Goal: Task Accomplishment & Management: Use online tool/utility

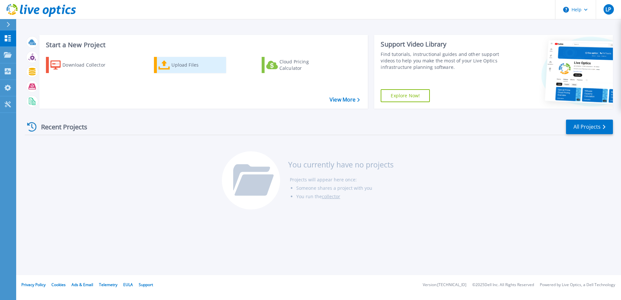
click at [186, 59] on div "Upload Files" at bounding box center [197, 65] width 52 height 13
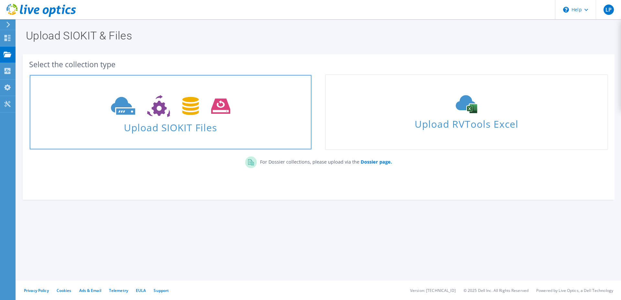
click at [166, 115] on icon at bounding box center [170, 106] width 119 height 22
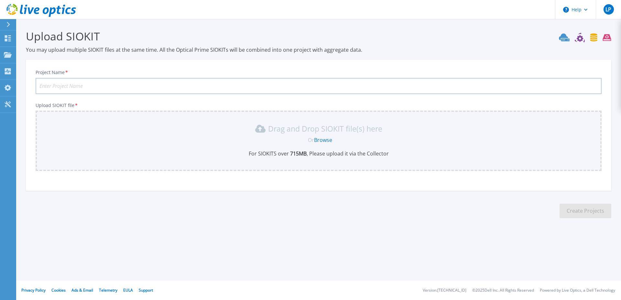
click at [328, 142] on link "Browse" at bounding box center [323, 139] width 18 height 7
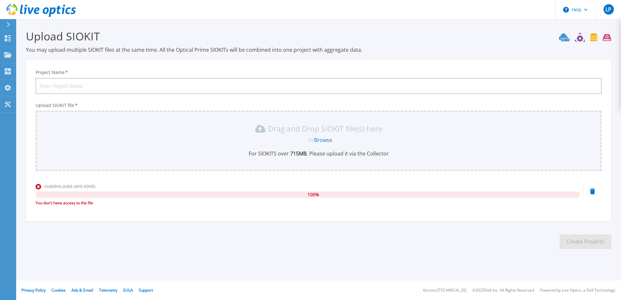
click at [249, 208] on div "nodelink.siokit (469.30KB) 100 % You don't have access to the file" at bounding box center [308, 196] width 544 height 27
click at [48, 36] on h3 "Upload SIOKIT" at bounding box center [318, 36] width 585 height 15
click at [86, 45] on div "Upload SIOKIT You may upload multiple SIOKIT files at the same time. All the Op…" at bounding box center [318, 41] width 585 height 25
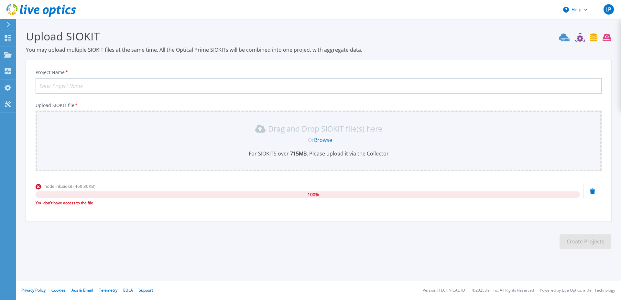
click at [70, 205] on div "You don't have access to the file" at bounding box center [308, 203] width 544 height 6
click at [66, 205] on div "You don't have access to the file" at bounding box center [308, 203] width 544 height 6
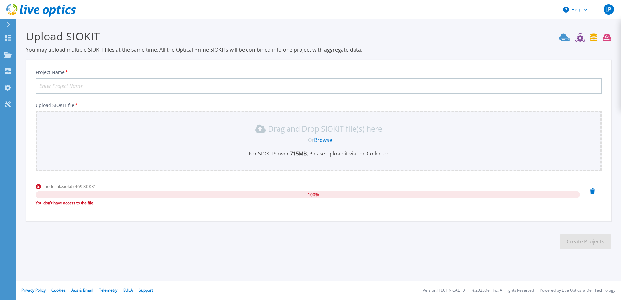
click at [66, 155] on p "For SIOKITS over 715 MB , Please upload it via the Collector" at bounding box center [318, 153] width 558 height 7
click at [60, 89] on input "Project Name *" at bounding box center [319, 86] width 566 height 16
drag, startPoint x: 270, startPoint y: 129, endPoint x: 379, endPoint y: 131, distance: 109.0
click at [379, 131] on p "Drag and Drop SIOKIT file(s) here" at bounding box center [325, 128] width 114 height 6
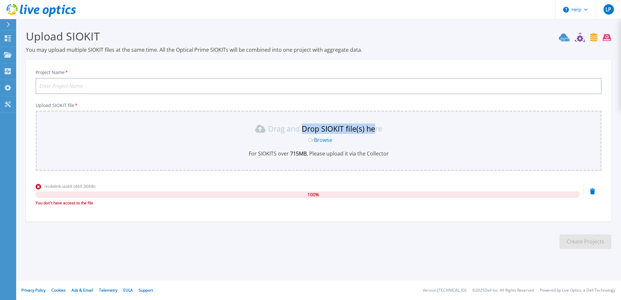
drag, startPoint x: 303, startPoint y: 128, endPoint x: 376, endPoint y: 131, distance: 72.8
click at [376, 131] on p "Drag and Drop SIOKIT file(s) here" at bounding box center [325, 128] width 114 height 6
click at [364, 132] on p "Drag and Drop SIOKIT file(s) here" at bounding box center [325, 128] width 114 height 6
drag, startPoint x: 67, startPoint y: 37, endPoint x: 108, endPoint y: 39, distance: 41.5
click at [109, 40] on h3 "Upload SIOKIT" at bounding box center [318, 36] width 585 height 15
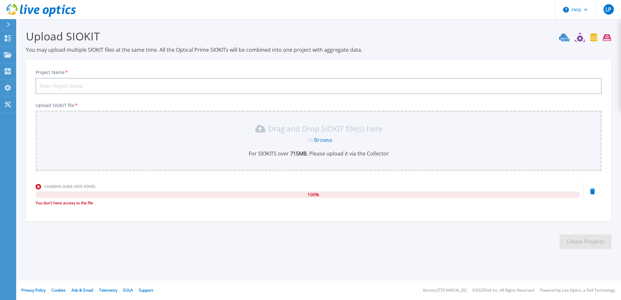
click at [87, 33] on h3 "Upload SIOKIT" at bounding box center [318, 36] width 585 height 15
click at [26, 11] on icon at bounding box center [25, 9] width 3 height 9
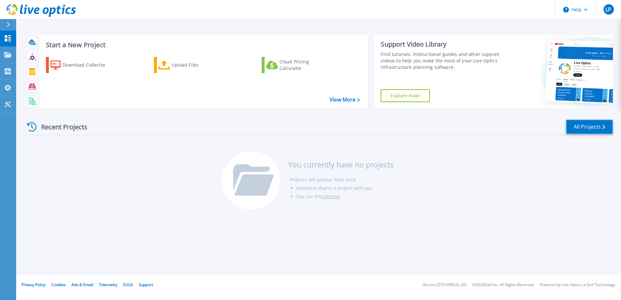
click at [601, 127] on link "All Projects" at bounding box center [589, 127] width 47 height 15
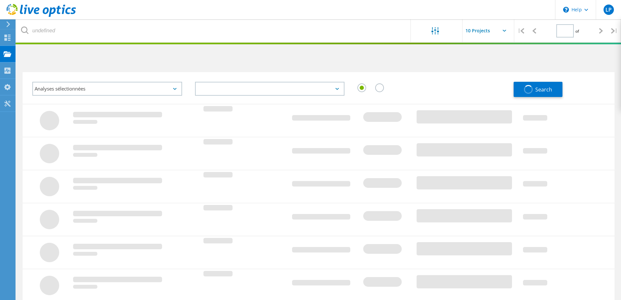
type input "1"
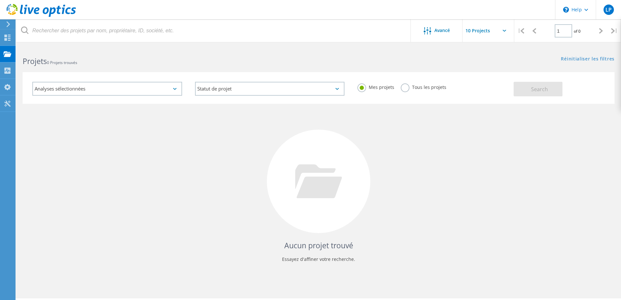
click at [18, 7] on icon at bounding box center [41, 10] width 70 height 13
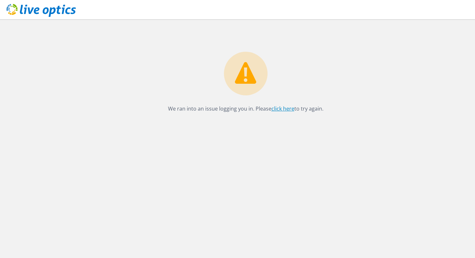
click at [284, 110] on link "click here" at bounding box center [283, 108] width 23 height 7
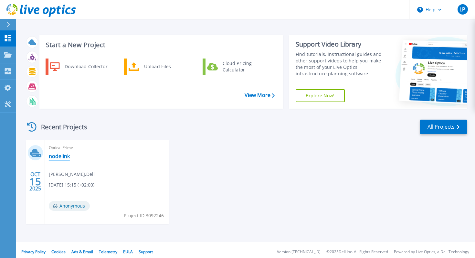
click at [55, 157] on link "nodelink" at bounding box center [59, 156] width 21 height 6
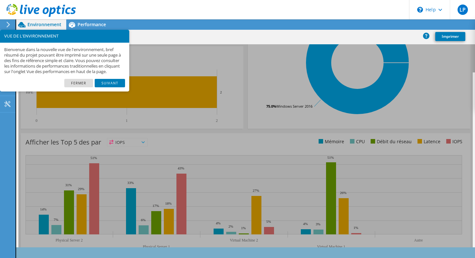
scroll to position [191, 0]
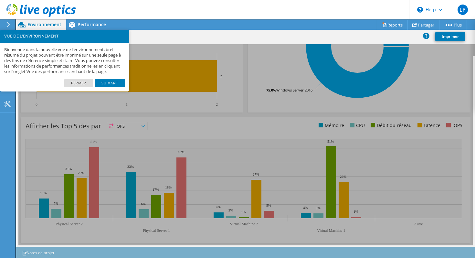
click at [84, 87] on link "Fermer" at bounding box center [78, 83] width 29 height 8
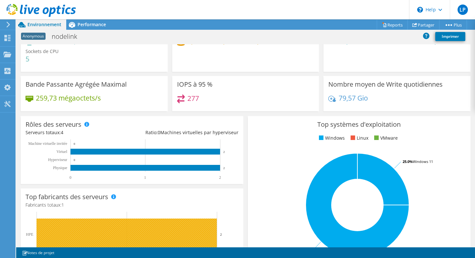
scroll to position [0, 0]
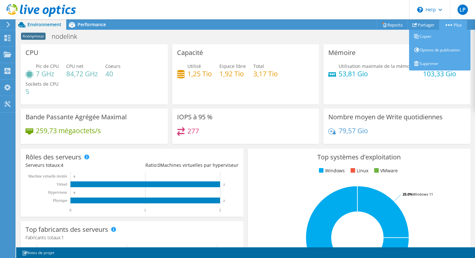
click at [456, 27] on link "Plus" at bounding box center [454, 25] width 28 height 10
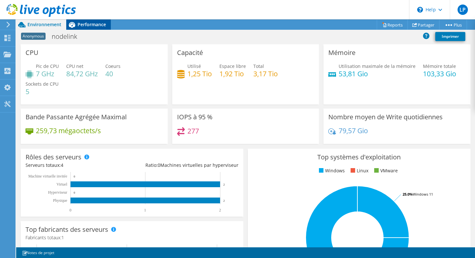
click at [77, 22] on icon at bounding box center [71, 24] width 11 height 11
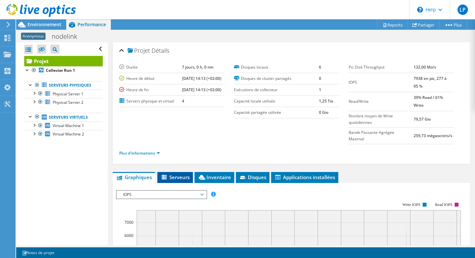
click at [180, 174] on span "Serveurs" at bounding box center [175, 177] width 29 height 6
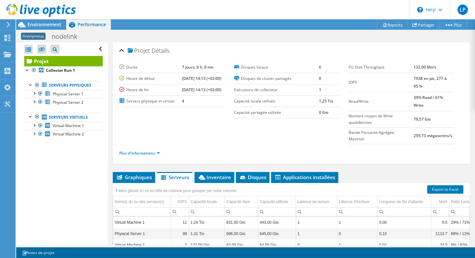
scroll to position [49, 0]
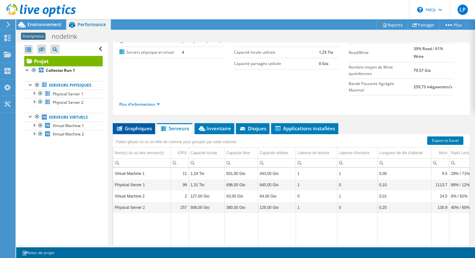
click at [138, 125] on span "Graphiques" at bounding box center [134, 128] width 36 height 6
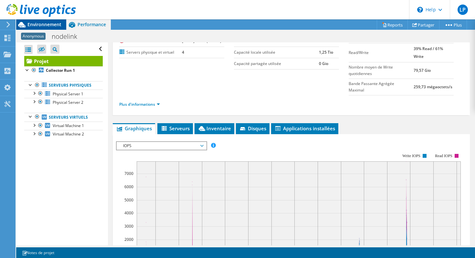
click at [65, 23] on div "Environnement" at bounding box center [41, 24] width 50 height 10
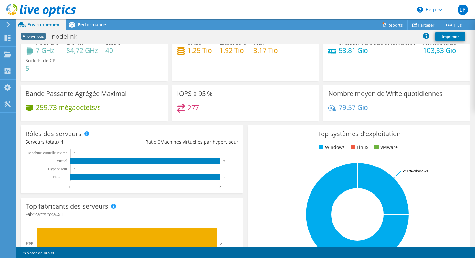
scroll to position [0, 0]
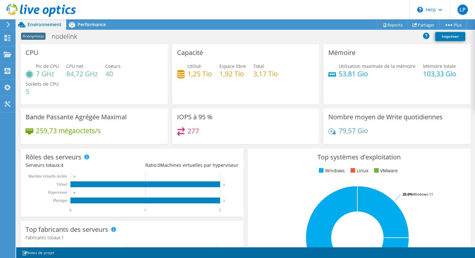
click at [191, 130] on h4 "277" at bounding box center [194, 130] width 12 height 7
click at [201, 130] on div "277" at bounding box center [245, 134] width 137 height 14
click at [73, 27] on icon at bounding box center [71, 24] width 11 height 11
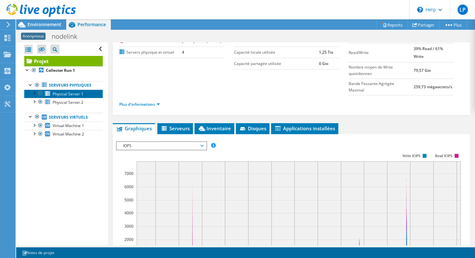
click at [61, 96] on span "Physical Server 1" at bounding box center [68, 93] width 31 height 5
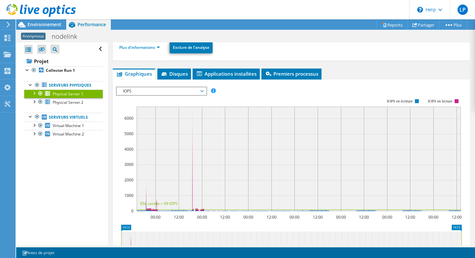
scroll to position [82, 0]
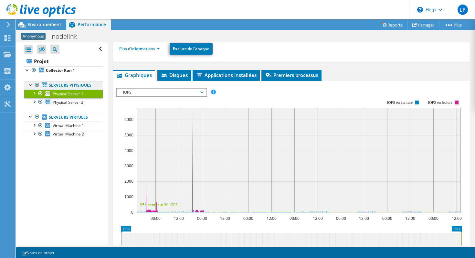
click at [72, 87] on link "Serveurs physiques" at bounding box center [63, 85] width 79 height 8
click at [65, 84] on link "Serveurs physiques" at bounding box center [63, 85] width 79 height 8
click at [65, 70] on b "Collector Run 1" at bounding box center [60, 70] width 29 height 5
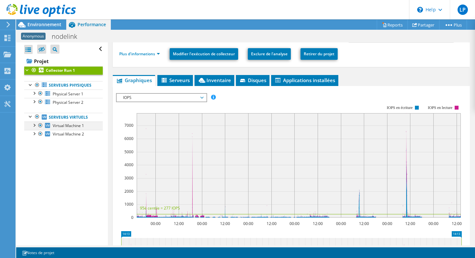
click at [32, 125] on div at bounding box center [34, 125] width 6 height 6
click at [33, 94] on div at bounding box center [34, 93] width 6 height 6
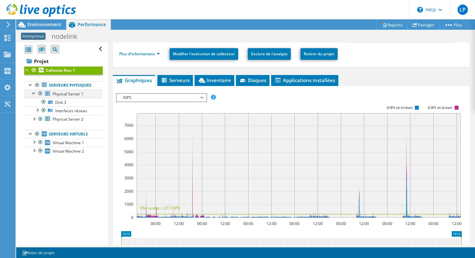
click at [33, 94] on div at bounding box center [34, 93] width 6 height 6
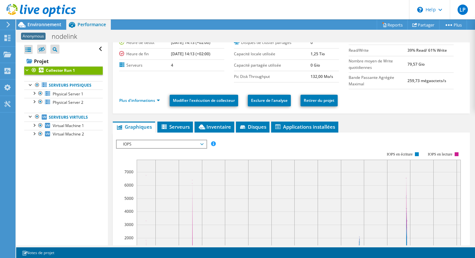
scroll to position [0, 0]
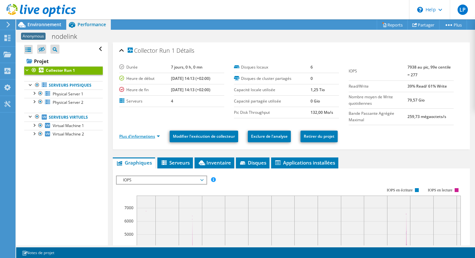
click at [138, 136] on link "Plus d'informations" at bounding box center [139, 136] width 41 height 5
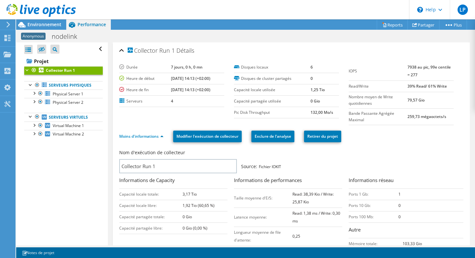
click at [13, 10] on icon at bounding box center [41, 10] width 70 height 13
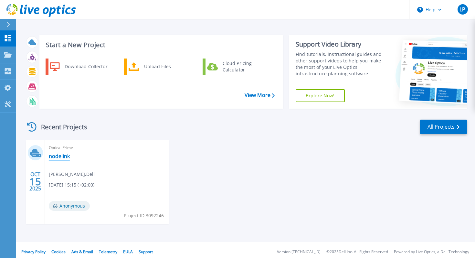
click at [59, 158] on link "nodelink" at bounding box center [59, 156] width 21 height 6
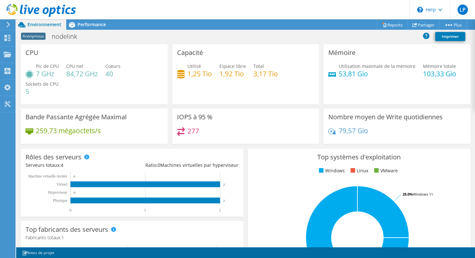
click at [47, 74] on h4 "7 GHz" at bounding box center [47, 73] width 23 height 7
click at [77, 76] on h4 "84,72 GHz" at bounding box center [82, 73] width 32 height 7
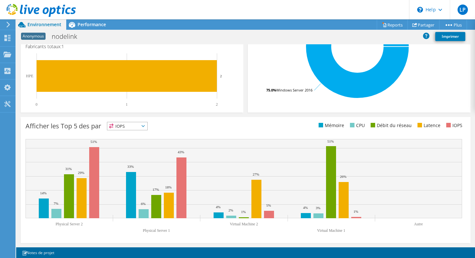
scroll to position [190, 0]
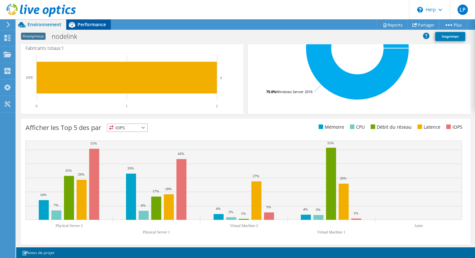
click at [93, 21] on div "Performance" at bounding box center [88, 24] width 45 height 10
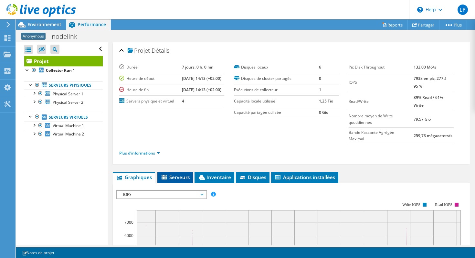
click at [191, 172] on li "Serveurs" at bounding box center [176, 177] width 36 height 11
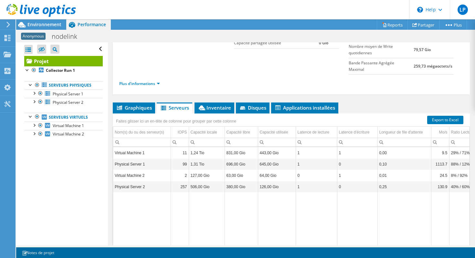
scroll to position [94, 0]
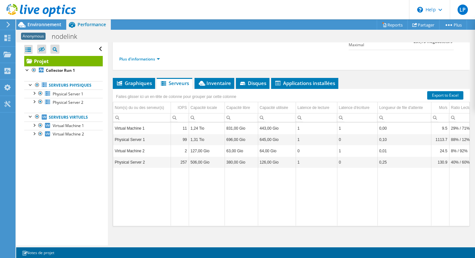
click at [154, 135] on td "Physical Server 1" at bounding box center [142, 139] width 58 height 11
click at [131, 134] on td "Physical Server 1" at bounding box center [142, 139] width 58 height 11
click at [150, 134] on td "Physical Server 1" at bounding box center [142, 139] width 58 height 11
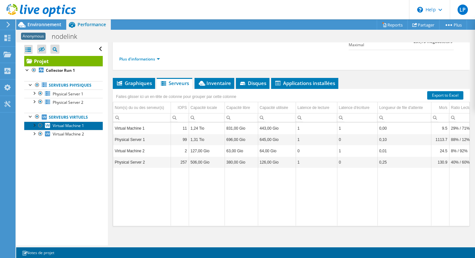
click at [75, 125] on span "Virtual Machine 1" at bounding box center [68, 125] width 31 height 5
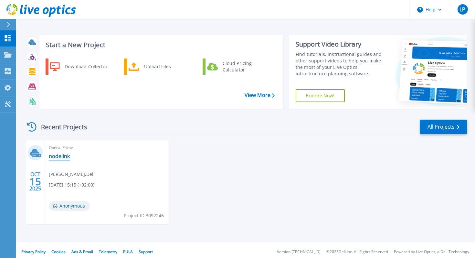
click at [62, 156] on link "nodelink" at bounding box center [59, 156] width 21 height 6
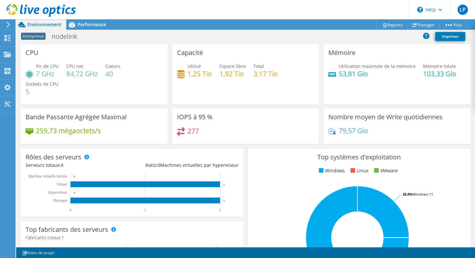
click at [74, 73] on h4 "84,72 GHz" at bounding box center [82, 73] width 32 height 7
click at [89, 75] on h4 "84,72 GHz" at bounding box center [82, 73] width 32 height 7
click at [7, 38] on icon at bounding box center [8, 38] width 8 height 6
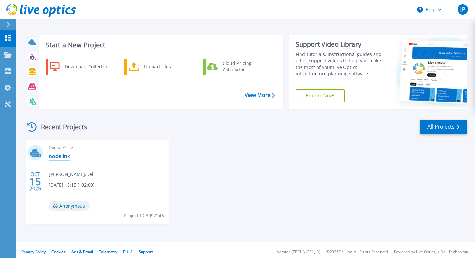
click at [61, 158] on link "nodelink" at bounding box center [59, 156] width 21 height 6
